Goal: Transaction & Acquisition: Book appointment/travel/reservation

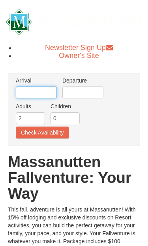
click at [29, 96] on input "text" at bounding box center [36, 92] width 41 height 12
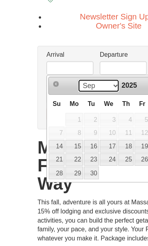
click at [80, 102] on select "Sep Oct Nov Dec" at bounding box center [61, 108] width 37 height 12
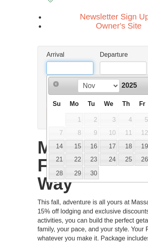
scroll to position [2, 0]
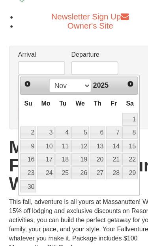
click at [115, 141] on link "8" at bounding box center [113, 146] width 13 height 11
type input "[DATE]"
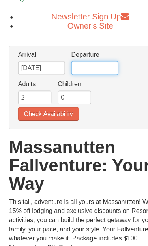
click at [88, 84] on input "text" at bounding box center [83, 90] width 41 height 12
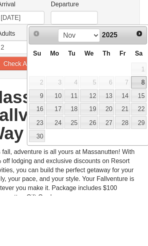
click at [58, 153] on link "10" at bounding box center [65, 158] width 15 height 11
type input "11/10/2025"
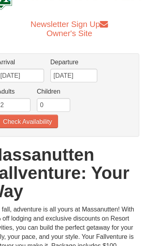
scroll to position [26, 0]
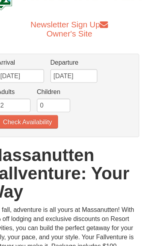
click at [25, 107] on button "Check Availability" at bounding box center [42, 106] width 53 height 12
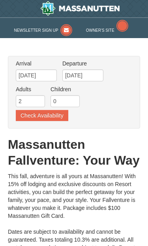
type input "[DATE]"
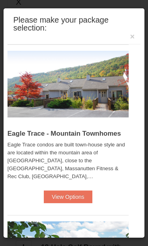
scroll to position [390, 0]
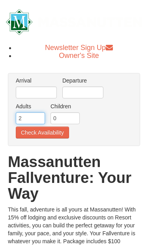
click at [23, 120] on input "2" at bounding box center [30, 118] width 29 height 12
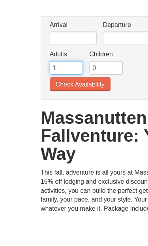
type input "1"
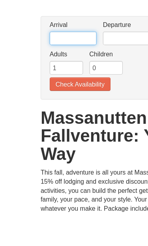
click at [57, 86] on input "text" at bounding box center [36, 92] width 41 height 12
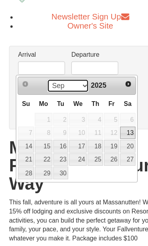
click at [76, 102] on select "Sep Oct Nov Dec" at bounding box center [59, 108] width 37 height 12
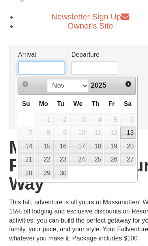
scroll to position [2, 0]
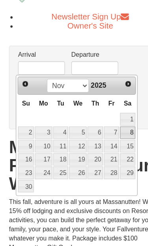
click at [113, 141] on link "8" at bounding box center [111, 146] width 13 height 11
type input "[DATE]"
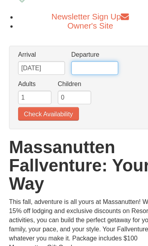
click at [97, 84] on input "text" at bounding box center [83, 90] width 41 height 12
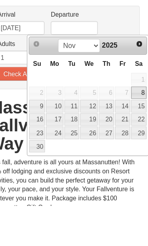
click at [58, 153] on link "10" at bounding box center [65, 158] width 15 height 11
type input "[DATE]"
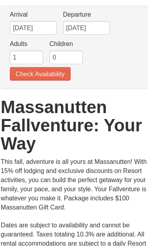
scroll to position [37, 0]
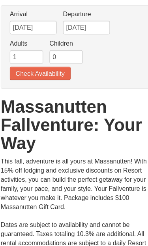
click at [31, 89] on button "Check Availability" at bounding box center [42, 95] width 53 height 12
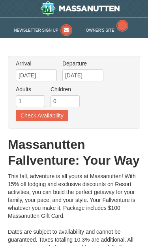
type input "[DATE]"
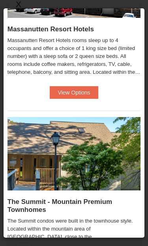
scroll to position [282, 0]
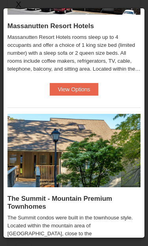
click at [72, 89] on button "View Options" at bounding box center [74, 89] width 48 height 13
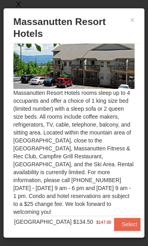
scroll to position [27, 0]
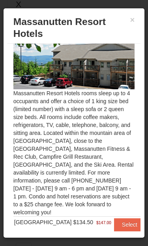
click at [126, 218] on button "Select" at bounding box center [129, 224] width 31 height 13
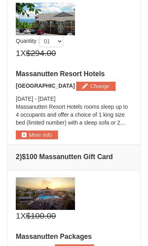
scroll to position [370, 0]
click at [38, 139] on button "More Info" at bounding box center [37, 134] width 42 height 9
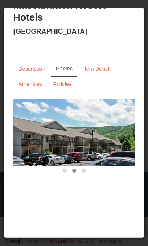
scroll to position [900, 0]
click at [109, 70] on small "Item Detail" at bounding box center [97, 69] width 26 height 6
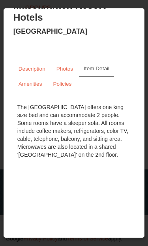
click at [66, 69] on small "Photos" at bounding box center [65, 69] width 17 height 6
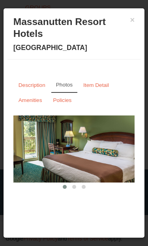
scroll to position [0, 0]
click at [135, 19] on button "×" at bounding box center [133, 20] width 13 height 16
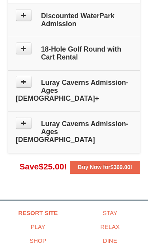
scroll to position [655, 0]
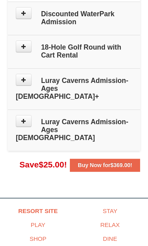
click at [126, 165] on span "$369.00" at bounding box center [121, 165] width 20 height 6
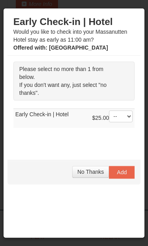
scroll to position [643, 0]
click at [93, 175] on span "No Thanks" at bounding box center [91, 171] width 27 height 6
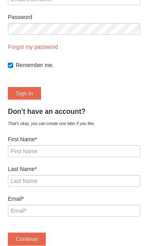
scroll to position [102, 0]
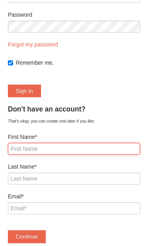
click at [119, 147] on input "First Name*" at bounding box center [74, 149] width 133 height 12
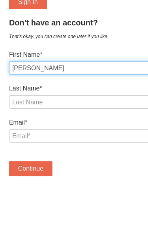
type input "[PERSON_NAME]"
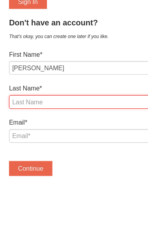
click at [25, 172] on input "Last Name*" at bounding box center [74, 178] width 133 height 12
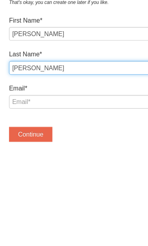
type input "[PERSON_NAME]"
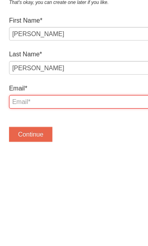
click at [23, 202] on input "Email*" at bounding box center [74, 208] width 133 height 12
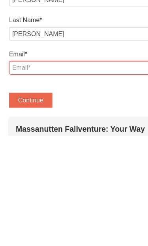
type input "[EMAIL_ADDRESS][DOMAIN_NAME]"
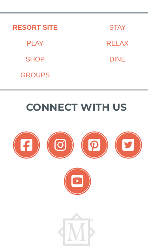
scroll to position [1066, 0]
